Goal: Check status: Check status

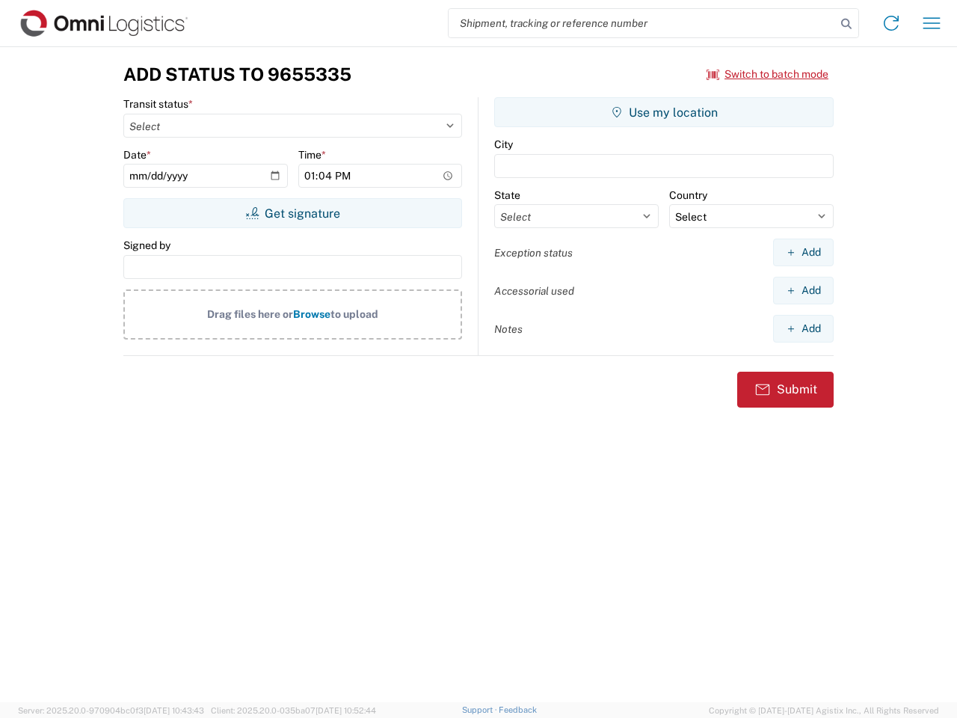
click at [642, 23] on input "search" at bounding box center [642, 23] width 387 height 28
click at [846, 24] on icon at bounding box center [846, 23] width 21 height 21
click at [891, 23] on icon at bounding box center [891, 23] width 24 height 24
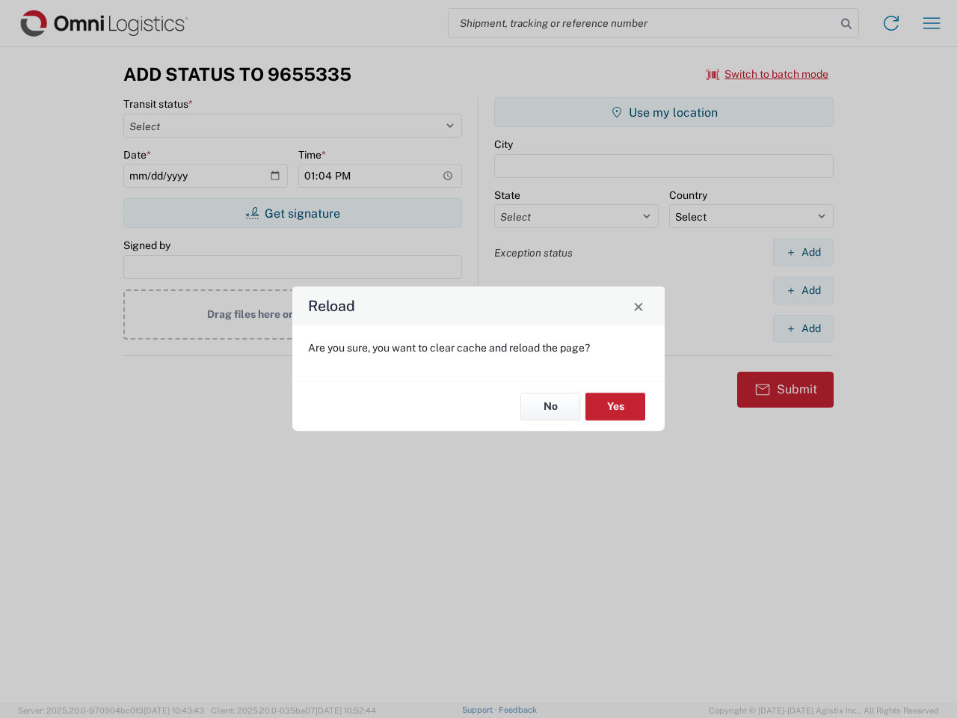
click at [768, 74] on div "Reload Are you sure, you want to clear cache and reload the page? No Yes" at bounding box center [478, 359] width 957 height 718
click at [292, 213] on div "Reload Are you sure, you want to clear cache and reload the page? No Yes" at bounding box center [478, 359] width 957 height 718
click at [664, 112] on div "Reload Are you sure, you want to clear cache and reload the page? No Yes" at bounding box center [478, 359] width 957 height 718
click at [803, 252] on div "Reload Are you sure, you want to clear cache and reload the page? No Yes" at bounding box center [478, 359] width 957 height 718
click at [803, 290] on div "Reload Are you sure, you want to clear cache and reload the page? No Yes" at bounding box center [478, 359] width 957 height 718
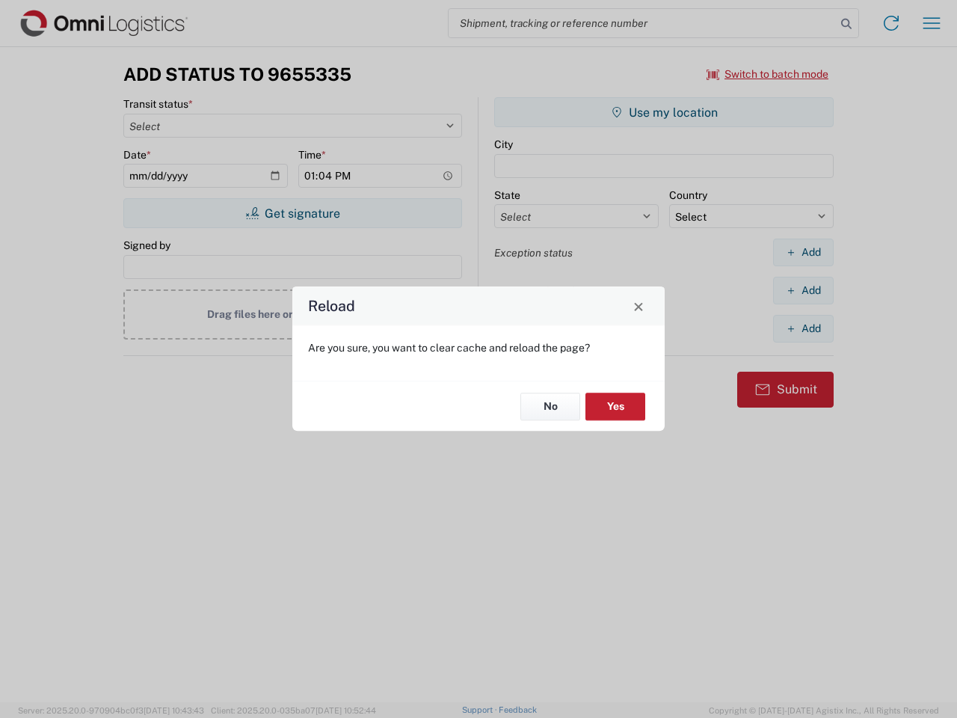
click at [803, 328] on div "Reload Are you sure, you want to clear cache and reload the page? No Yes" at bounding box center [478, 359] width 957 height 718
